Goal: Transaction & Acquisition: Purchase product/service

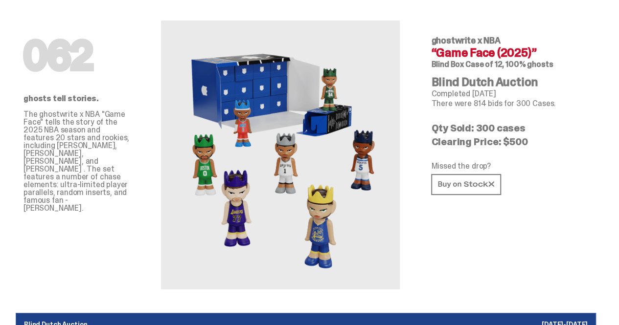
scroll to position [28, 0]
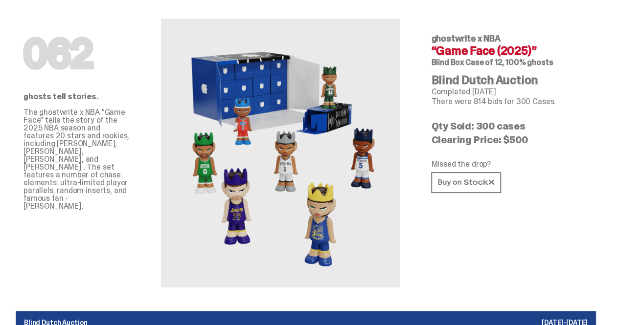
click at [68, 53] on h1 "062" at bounding box center [76, 53] width 106 height 39
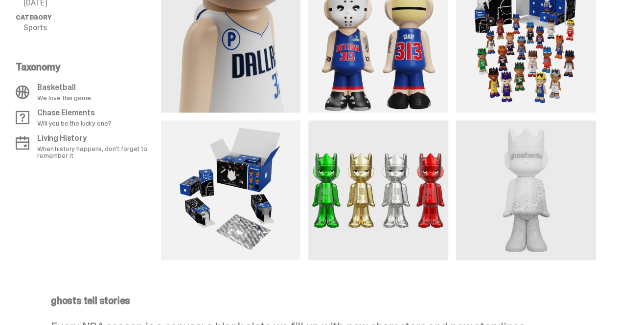
scroll to position [910, 0]
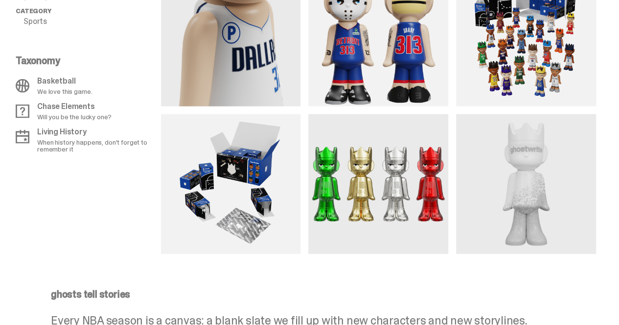
click at [492, 174] on img at bounding box center [526, 184] width 140 height 140
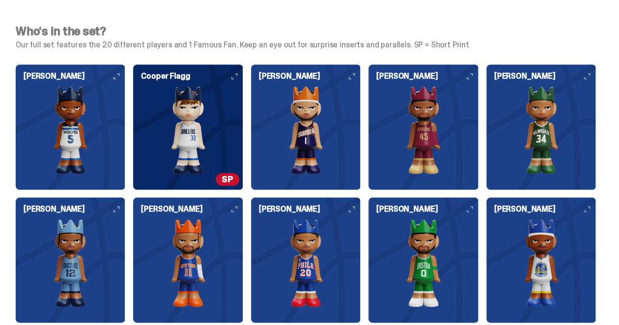
scroll to position [2280, 0]
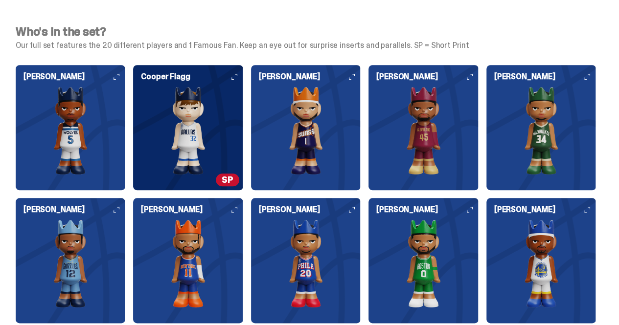
click at [200, 93] on div "[PERSON_NAME] [PERSON_NAME]" at bounding box center [188, 127] width 110 height 125
click at [231, 80] on use at bounding box center [234, 77] width 6 height 6
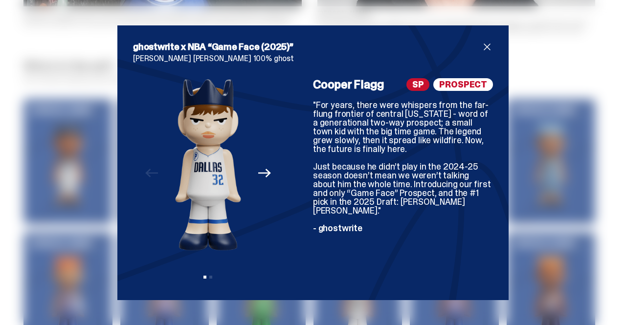
click at [24, 126] on div "ghostwrite x NBA “Game Face (2025)” [PERSON_NAME] [PERSON_NAME] 100% ghost Prev…" at bounding box center [313, 162] width 626 height 325
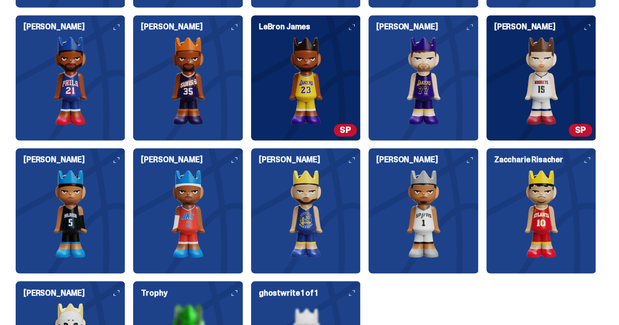
scroll to position [2597, 0]
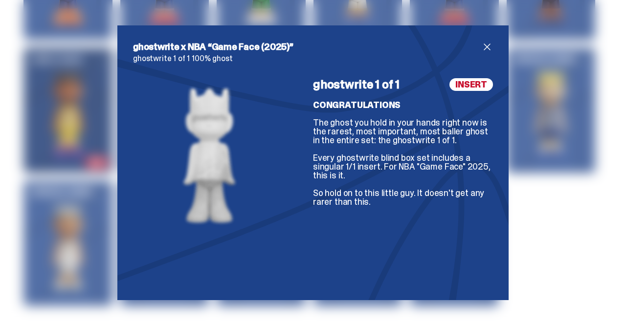
click at [72, 137] on div "ghostwrite x NBA “Game Face (2025)” ghostwrite 1 of 1 100% ghost ghostwrite 1 o…" at bounding box center [313, 162] width 626 height 325
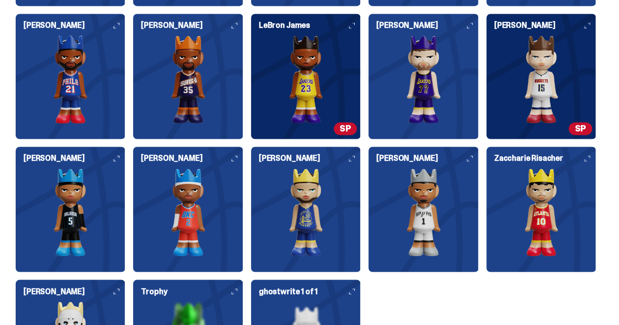
click at [243, 288] on h6 "Trophy" at bounding box center [192, 292] width 102 height 8
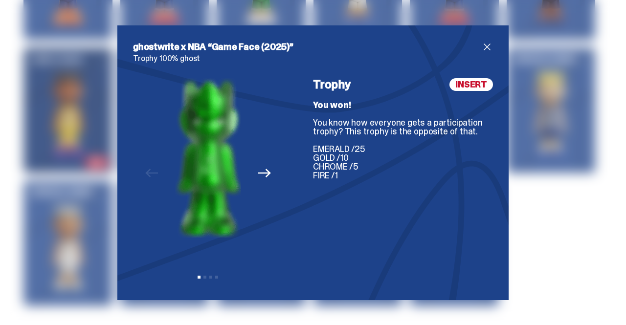
click at [268, 170] on button "Next" at bounding box center [265, 174] width 22 height 22
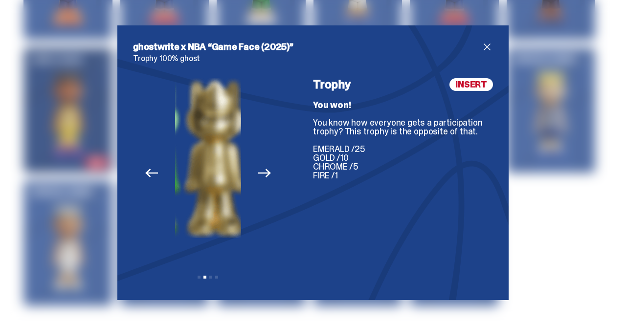
click at [267, 170] on button "Next" at bounding box center [265, 174] width 22 height 22
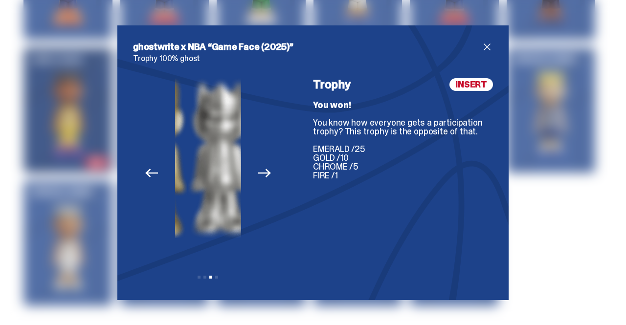
click at [267, 170] on button "Next" at bounding box center [265, 174] width 22 height 22
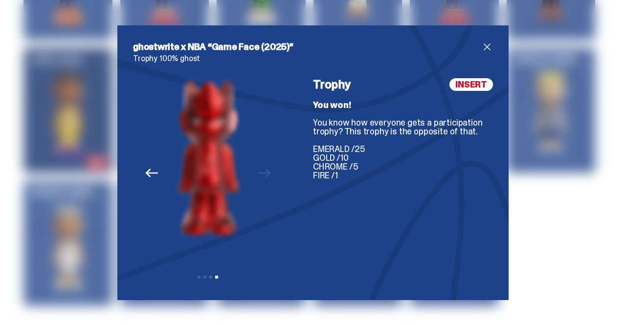
click at [44, 68] on div "ghostwrite x NBA “Game Face (2025)” Trophy 100% ghost Previous Next View slide …" at bounding box center [313, 162] width 626 height 325
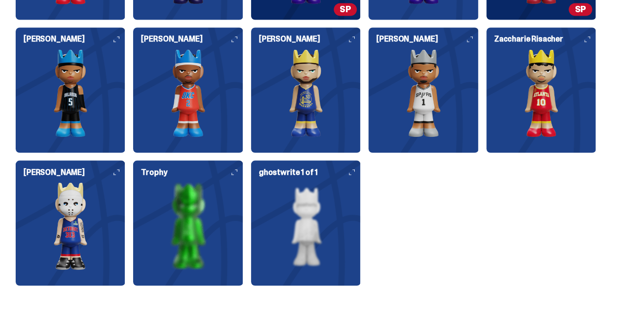
scroll to position [2721, 0]
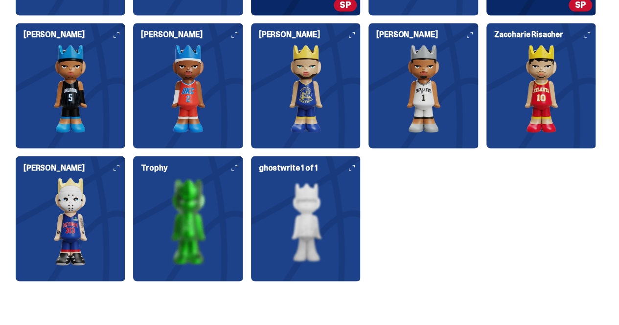
click at [125, 178] on img at bounding box center [71, 222] width 110 height 88
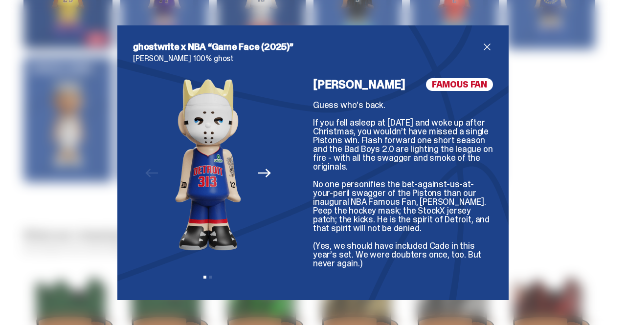
click at [103, 159] on div "ghostwrite x NBA “Game Face (2025)” [PERSON_NAME] 100% ghost Previous Next View…" at bounding box center [313, 162] width 626 height 325
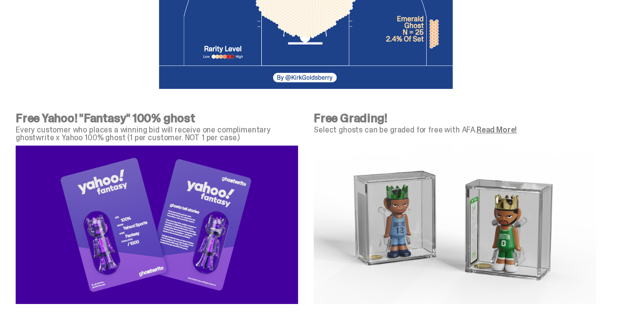
scroll to position [3420, 0]
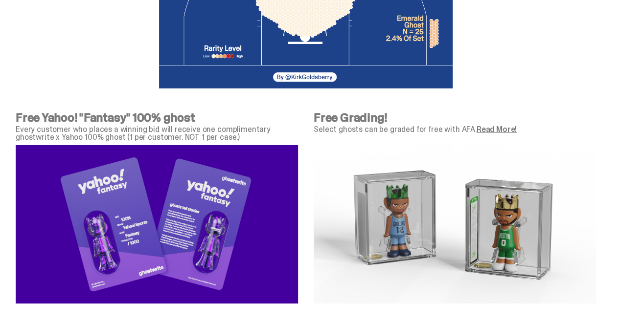
click at [490, 112] on div "Free Grading! Select ghosts can be graded for free with AFA. Read More!" at bounding box center [455, 126] width 282 height 29
click at [490, 124] on link "Read More!" at bounding box center [497, 129] width 40 height 10
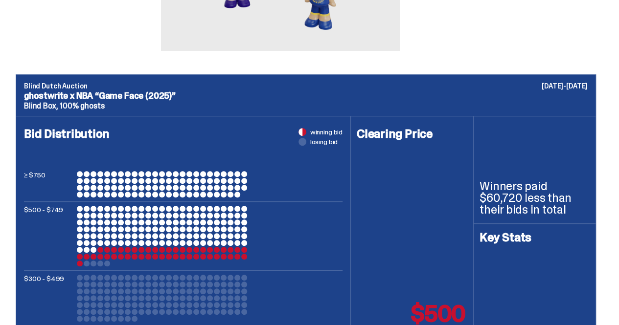
scroll to position [0, 0]
